Goal: Task Accomplishment & Management: Manage account settings

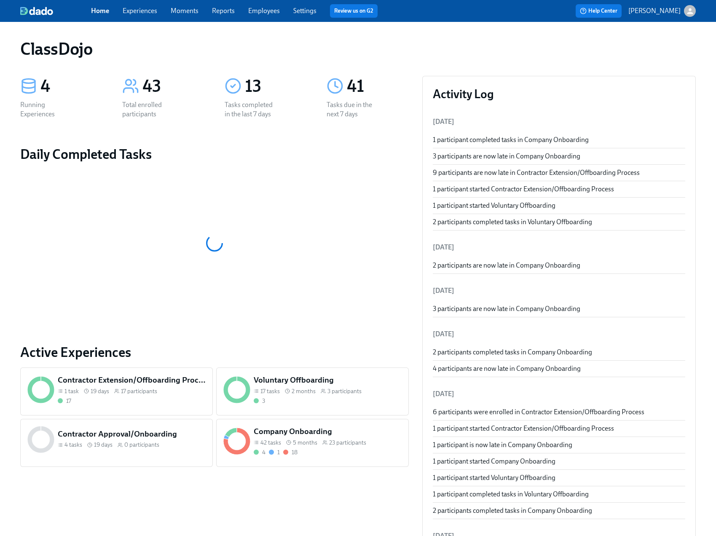
click at [263, 15] on span "Employees" at bounding box center [264, 10] width 32 height 9
click at [264, 12] on link "Employees" at bounding box center [264, 11] width 32 height 8
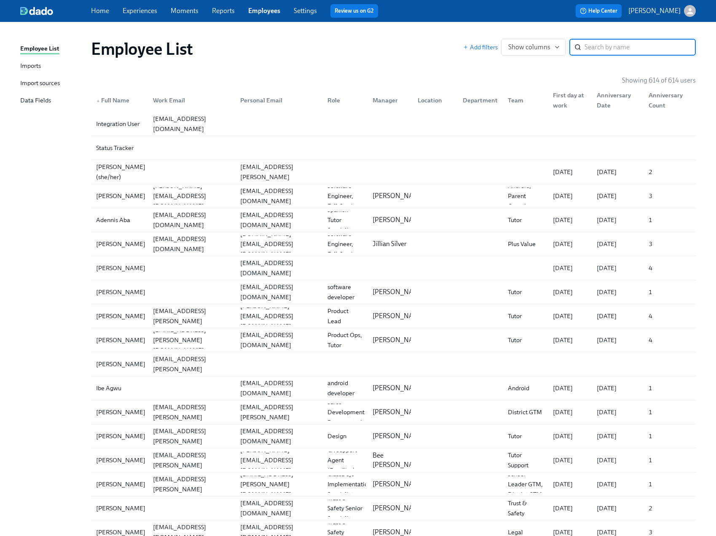
click at [31, 63] on div "Imports" at bounding box center [30, 66] width 21 height 11
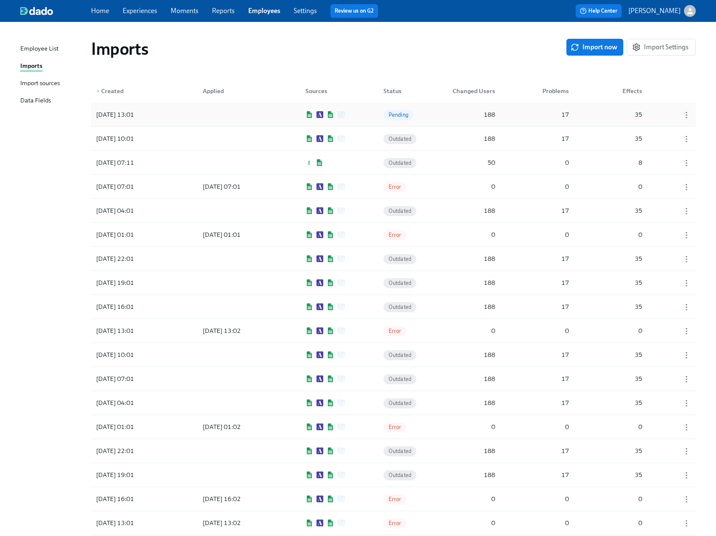
click at [436, 116] on div "[DATE] 13:01 Pending 188 17 35" at bounding box center [393, 115] width 604 height 24
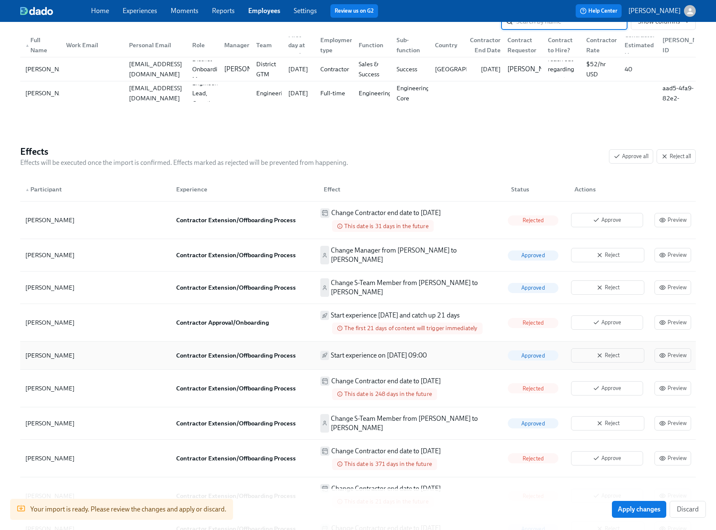
scroll to position [175, 0]
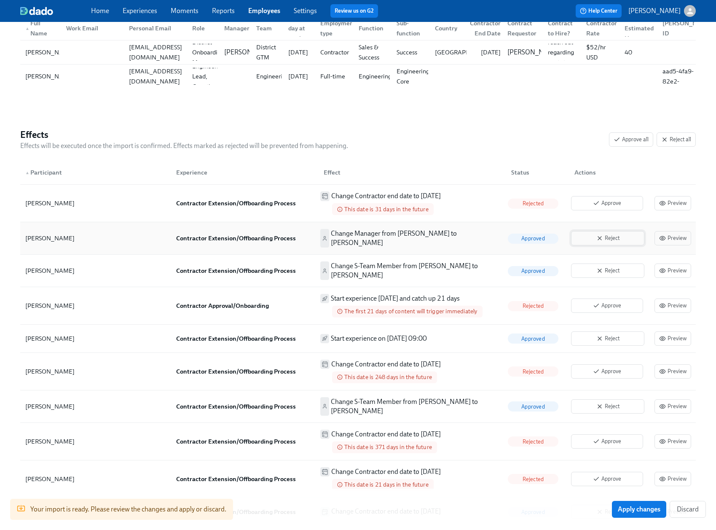
click at [602, 234] on span "Reject" at bounding box center [607, 238] width 64 height 8
click at [601, 266] on span "Reject" at bounding box center [607, 270] width 64 height 8
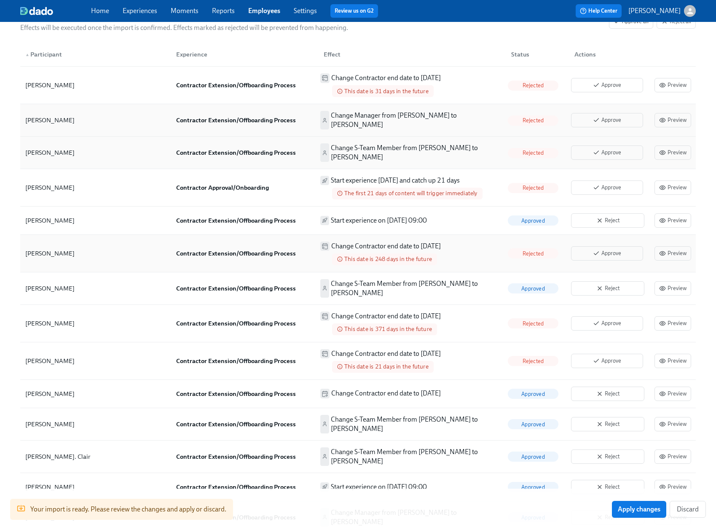
scroll to position [294, 0]
click at [596, 215] on span "Reject" at bounding box center [607, 219] width 64 height 8
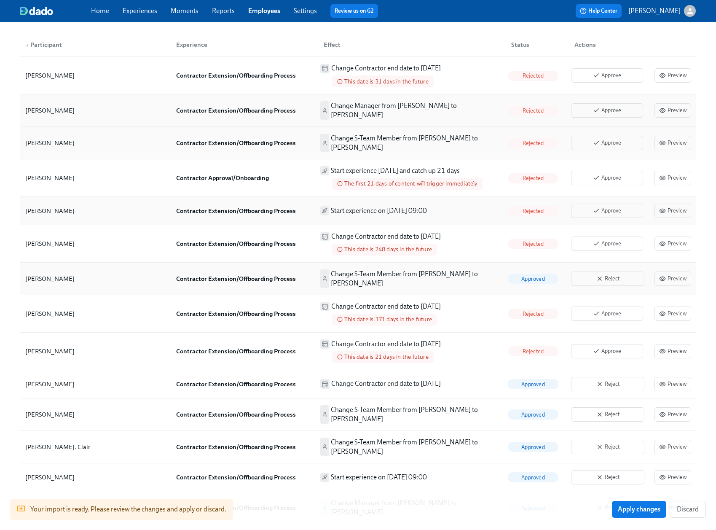
scroll to position [357, 0]
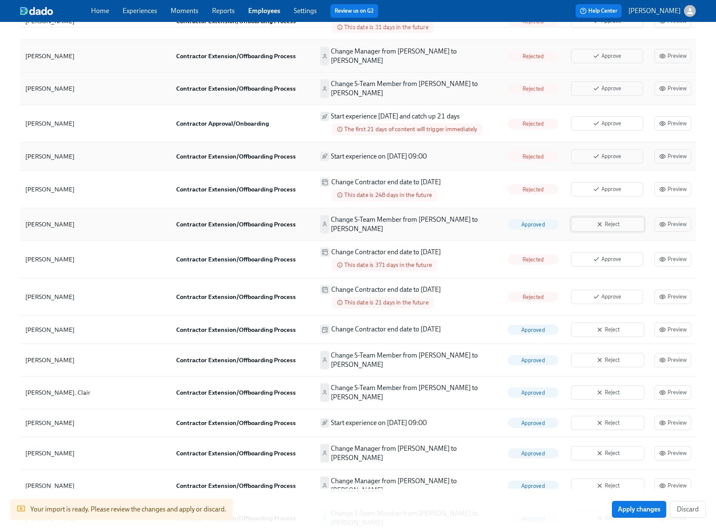
click at [621, 220] on span "Reject" at bounding box center [607, 224] width 64 height 8
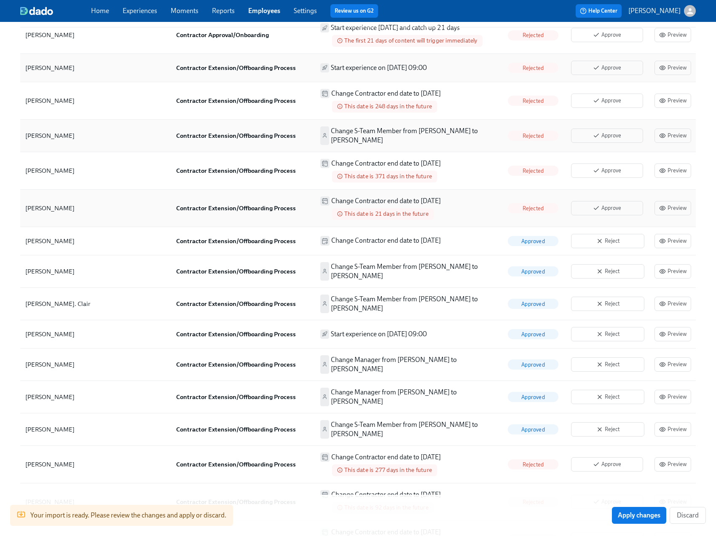
scroll to position [452, 0]
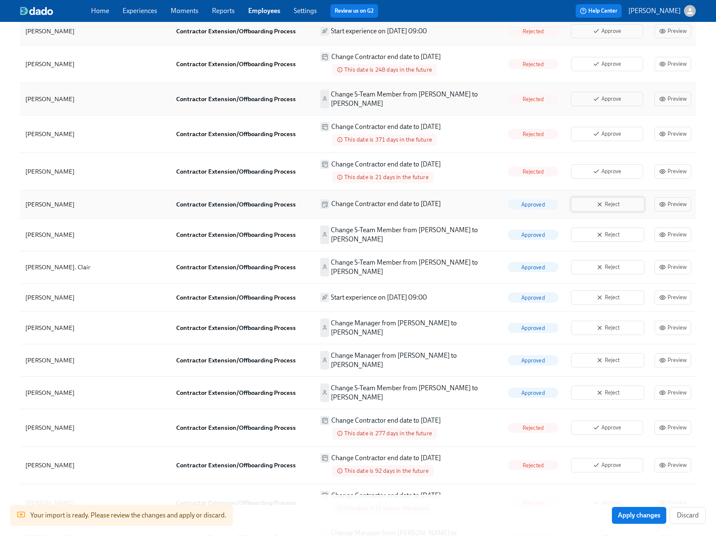
click at [622, 200] on span "Reject" at bounding box center [607, 204] width 64 height 8
click at [614, 230] on span "Reject" at bounding box center [607, 234] width 64 height 8
click at [607, 263] on span "Reject" at bounding box center [607, 267] width 64 height 8
click at [602, 294] on icon "button" at bounding box center [599, 297] width 7 height 7
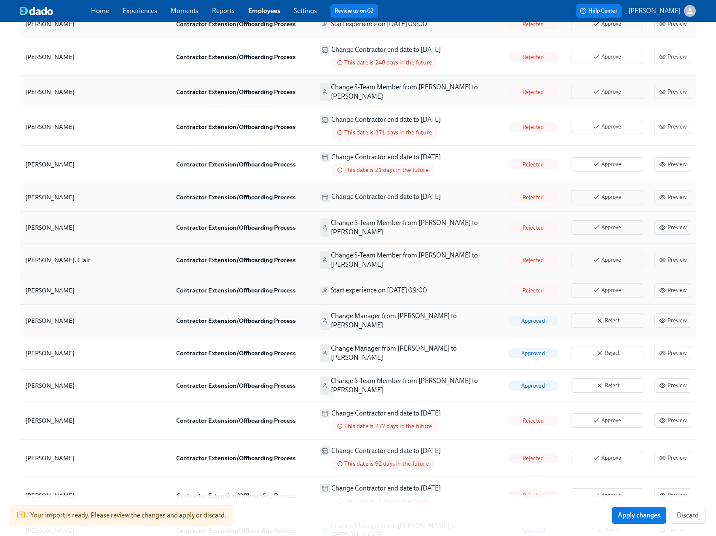
scroll to position [468, 0]
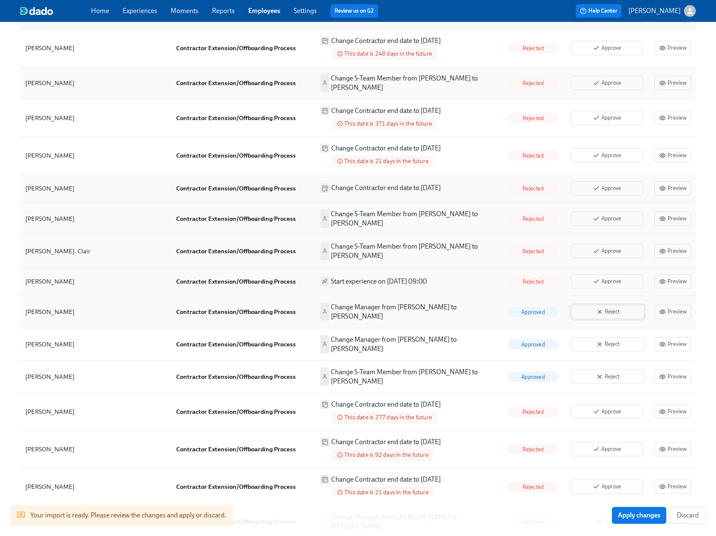
click at [593, 308] on span "Reject" at bounding box center [607, 312] width 64 height 8
click at [594, 340] on span "Reject" at bounding box center [607, 344] width 64 height 8
click at [595, 372] on span "Reject" at bounding box center [607, 376] width 64 height 8
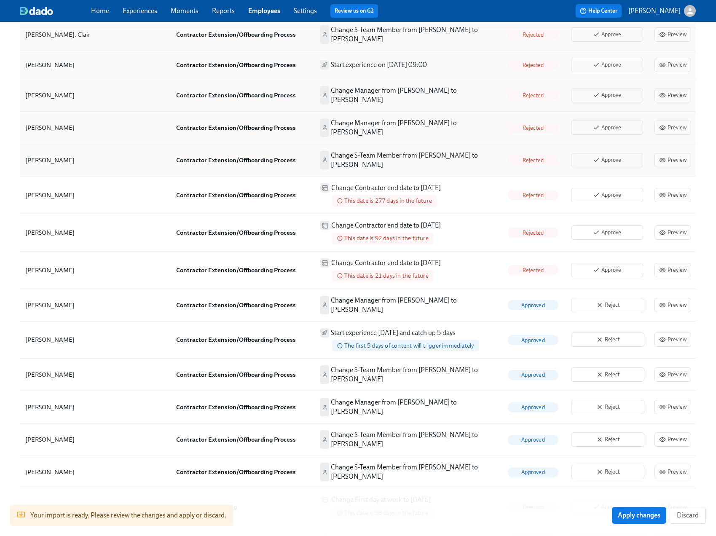
scroll to position [730, 0]
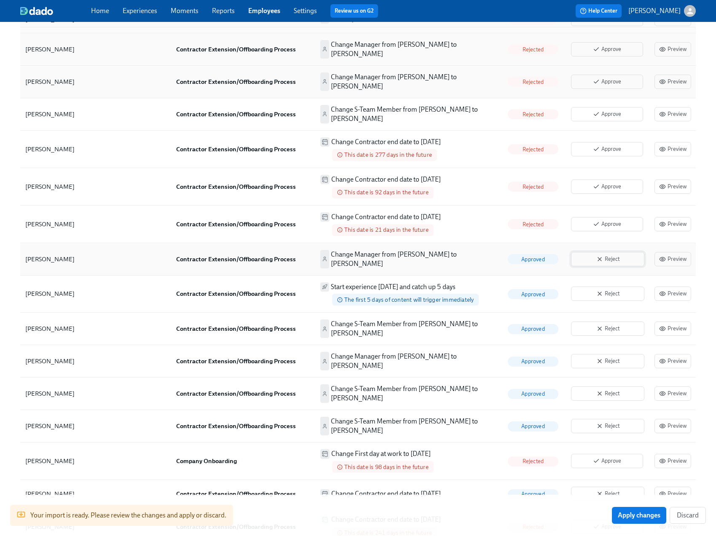
click at [620, 255] on span "Reject" at bounding box center [607, 259] width 64 height 8
click at [602, 289] on span "Reject" at bounding box center [607, 293] width 64 height 8
click at [602, 325] on icon "button" at bounding box center [599, 328] width 7 height 7
click at [592, 357] on span "Reject" at bounding box center [607, 361] width 64 height 8
click at [594, 389] on span "Reject" at bounding box center [607, 393] width 64 height 8
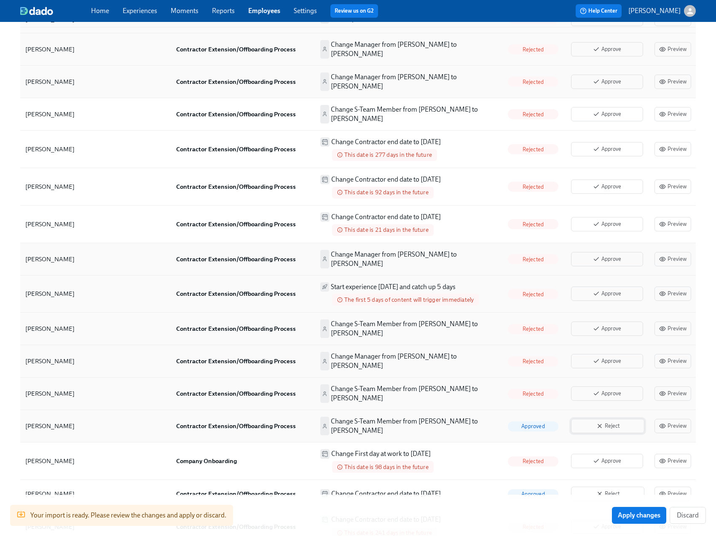
click at [594, 422] on span "Reject" at bounding box center [607, 426] width 64 height 8
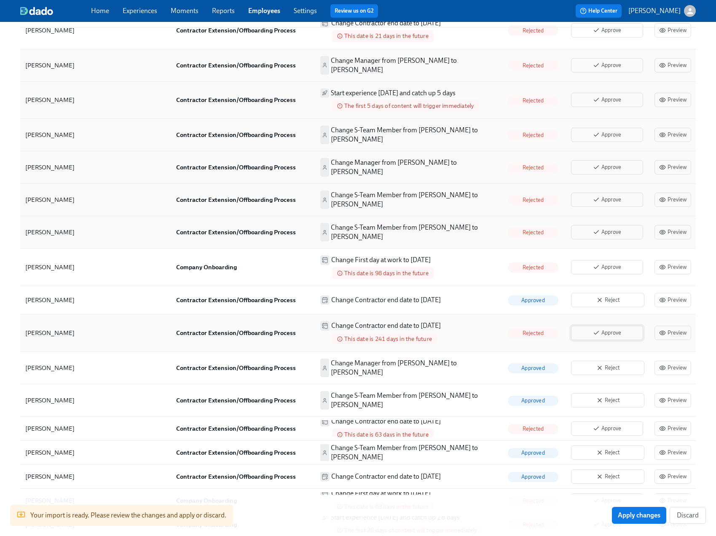
scroll to position [956, 0]
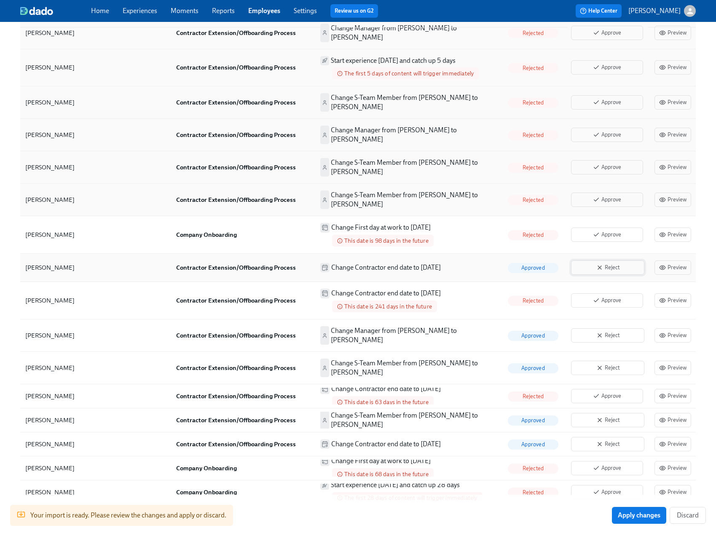
click at [599, 264] on icon "button" at bounding box center [599, 267] width 7 height 7
click at [591, 328] on button "Reject" at bounding box center [607, 335] width 73 height 14
click at [598, 364] on icon "button" at bounding box center [599, 367] width 7 height 7
click at [602, 416] on span "Reject" at bounding box center [607, 420] width 64 height 8
click at [604, 440] on span "Reject" at bounding box center [607, 444] width 64 height 8
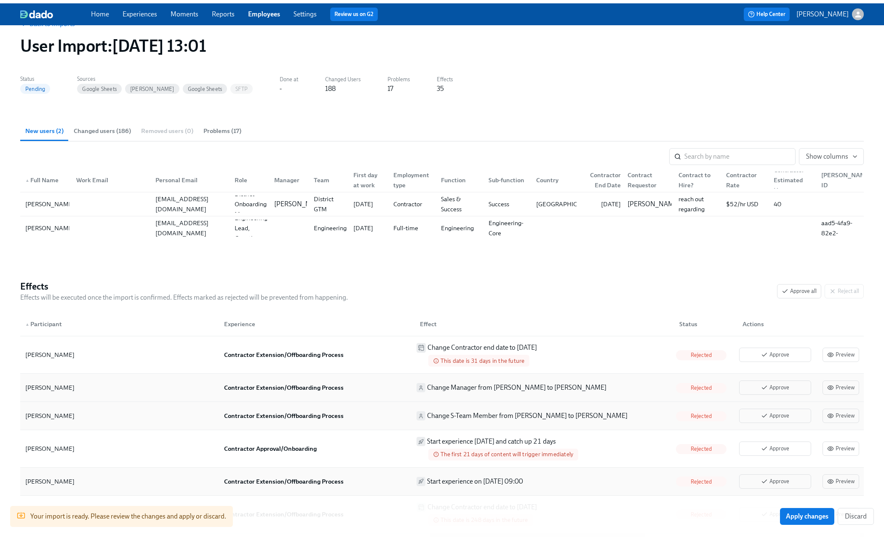
scroll to position [0, 0]
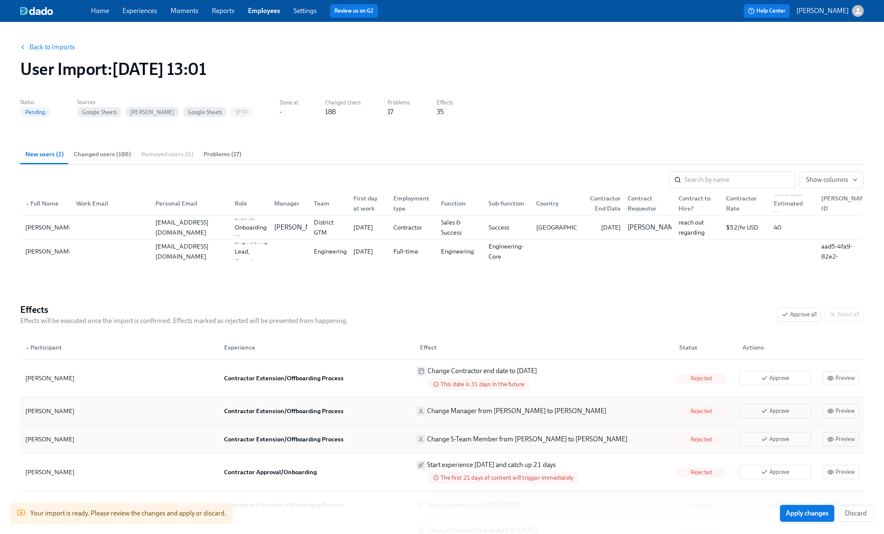
click at [722, 513] on span "Apply changes" at bounding box center [807, 513] width 43 height 8
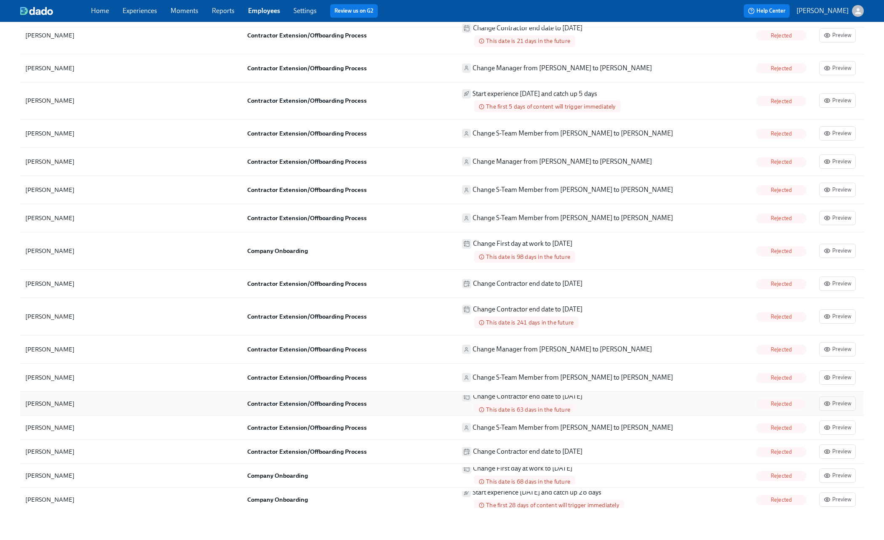
scroll to position [931, 0]
